Goal: Task Accomplishment & Management: Use online tool/utility

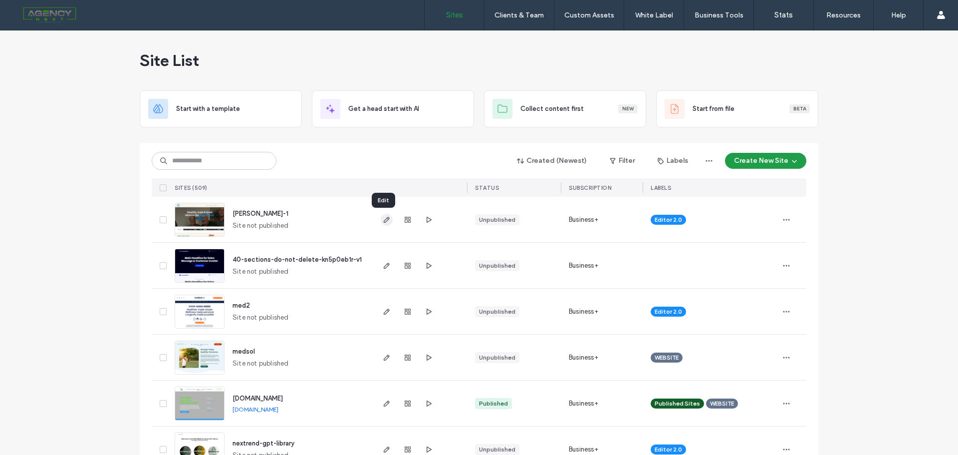
click at [383, 220] on icon "button" at bounding box center [387, 220] width 8 height 8
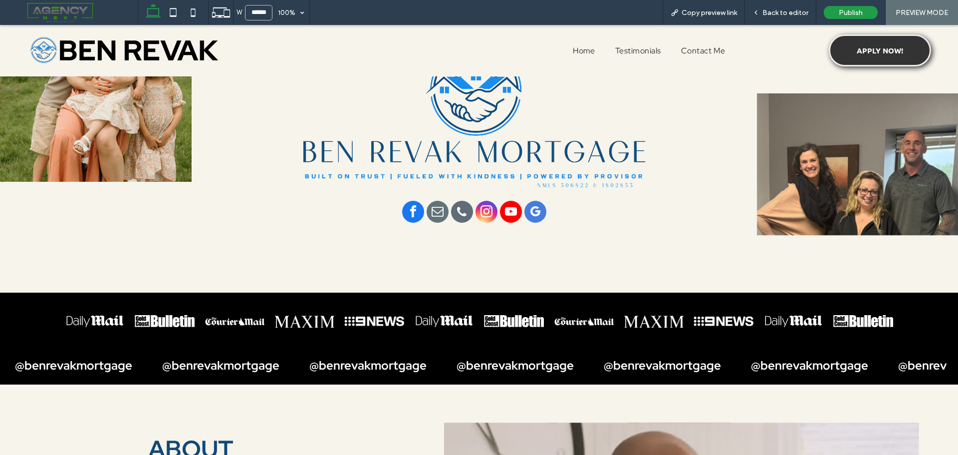
scroll to position [499, 0]
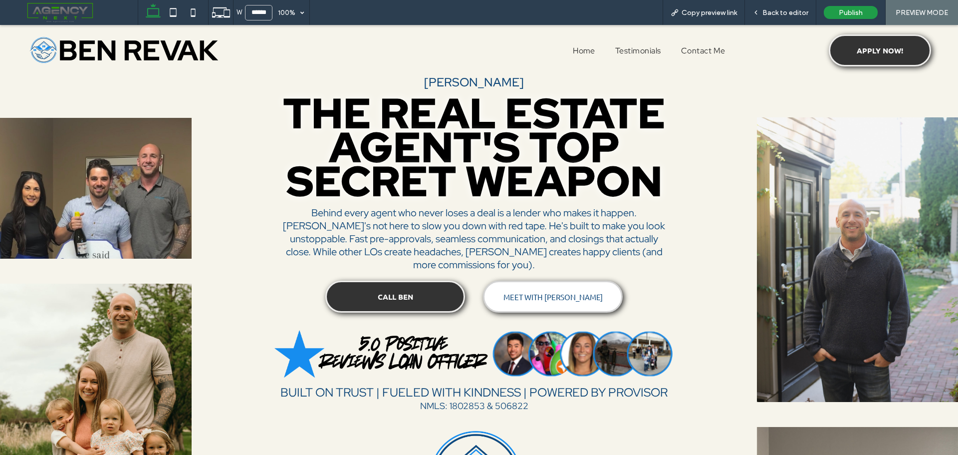
scroll to position [0, 0]
